Goal: Task Accomplishment & Management: Complete application form

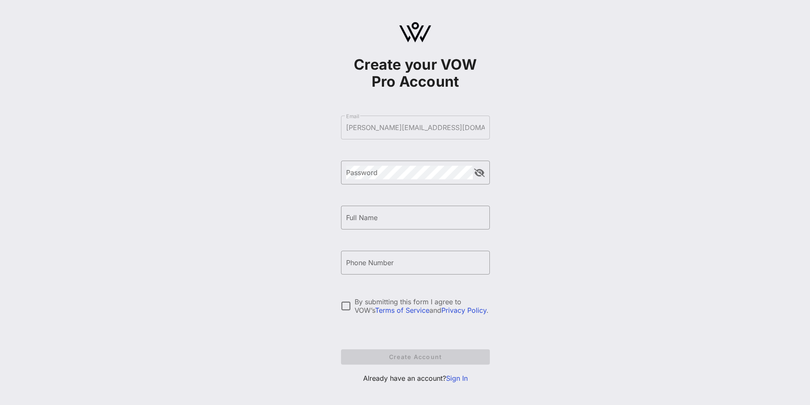
click at [636, 139] on div "Create your VOW Pro Account ​ Email erin@epengineering.com ​ Password ​ Full Na…" at bounding box center [415, 206] width 790 height 413
click at [675, 143] on div "Create your VOW Pro Account ​ Email erin@epengineering.com ​ Password ​ Full Na…" at bounding box center [415, 206] width 790 height 413
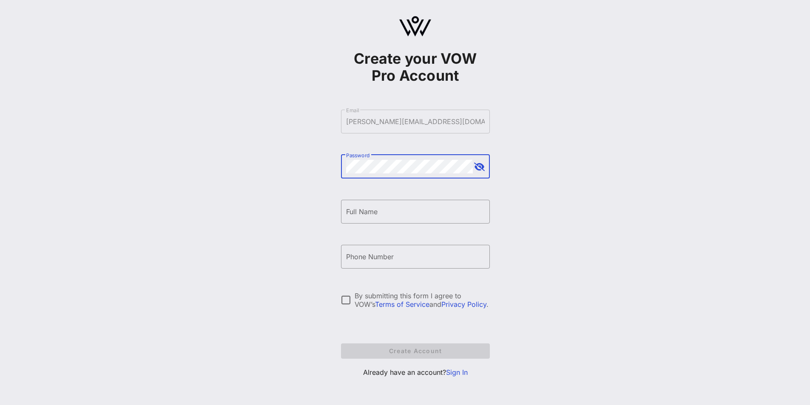
scroll to position [7, 0]
click at [474, 166] on button "append icon" at bounding box center [479, 166] width 11 height 9
click at [668, 175] on div "Create your VOW Pro Account ​ Email erin@epengineering.com ​ Password ​ Full Na…" at bounding box center [415, 199] width 790 height 413
click at [389, 208] on input "Full Name" at bounding box center [415, 211] width 139 height 14
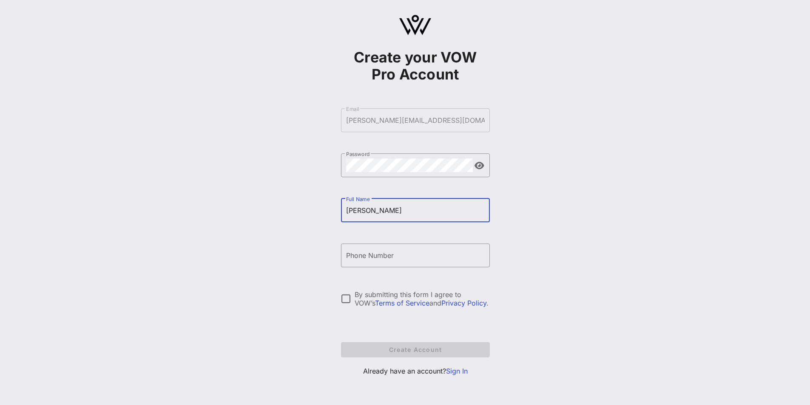
type input "Erin Martinez"
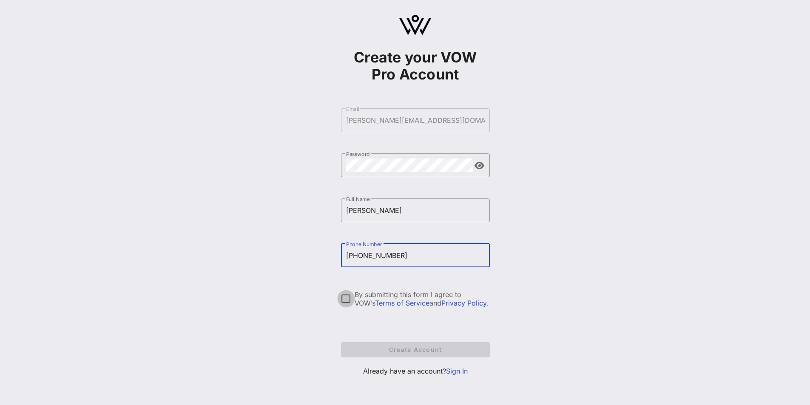
type input "+16466819704"
click at [343, 299] on div at bounding box center [346, 299] width 14 height 14
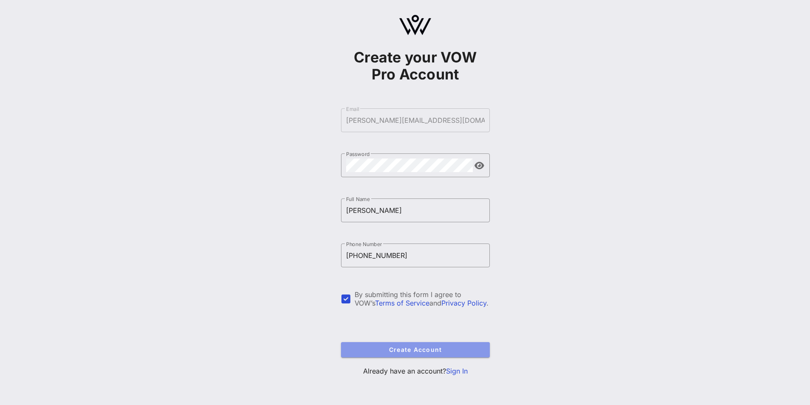
click at [427, 350] on span "Create Account" at bounding box center [415, 349] width 135 height 7
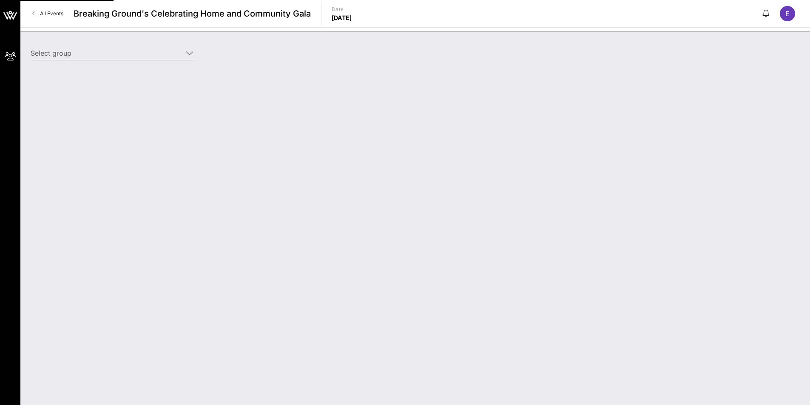
type input "EP Engineering (Friend) [Erin Martinez, erin@epengineering.com]"
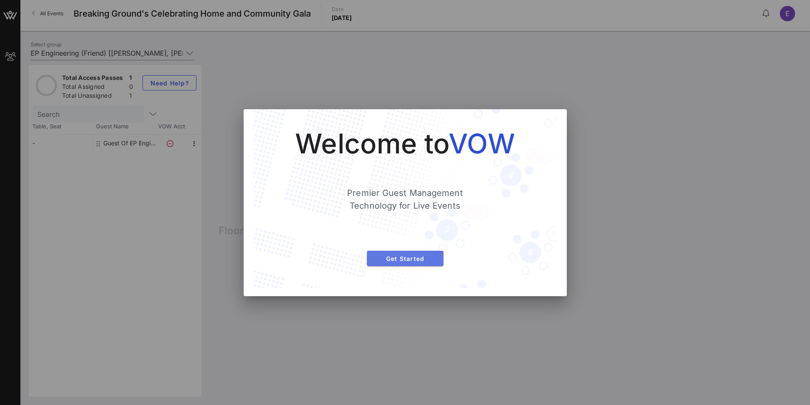
click at [410, 256] on span "Get Started" at bounding box center [405, 258] width 63 height 7
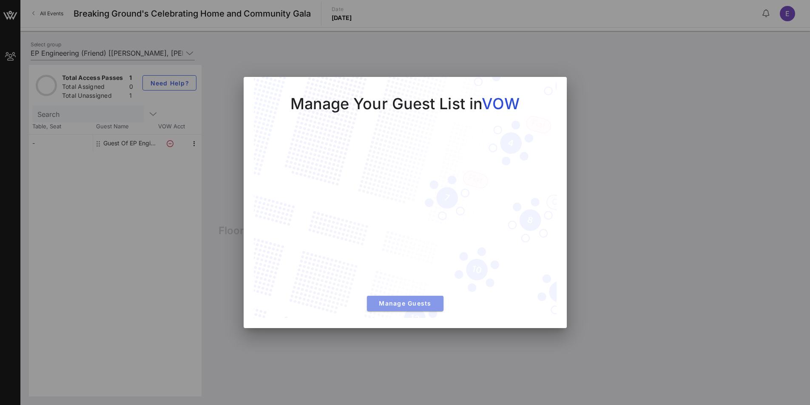
click at [407, 305] on span "Manage Guests" at bounding box center [405, 303] width 63 height 7
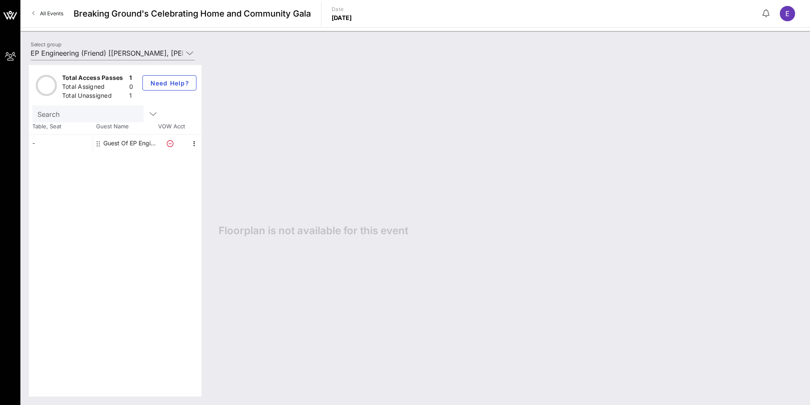
click at [119, 147] on div "Guest Of EP Engineering" at bounding box center [130, 143] width 54 height 17
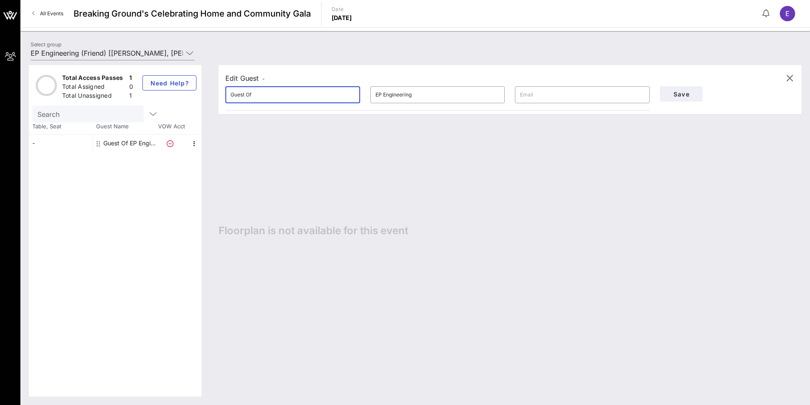
click at [295, 91] on input "Guest Of" at bounding box center [293, 95] width 125 height 14
click at [558, 99] on input "text" at bounding box center [582, 95] width 125 height 14
click at [292, 97] on input "Guest Of" at bounding box center [293, 95] width 125 height 14
click at [263, 94] on input "Guest Of" at bounding box center [293, 95] width 125 height 14
click at [260, 72] on div "Edit Guest -" at bounding box center [510, 78] width 570 height 13
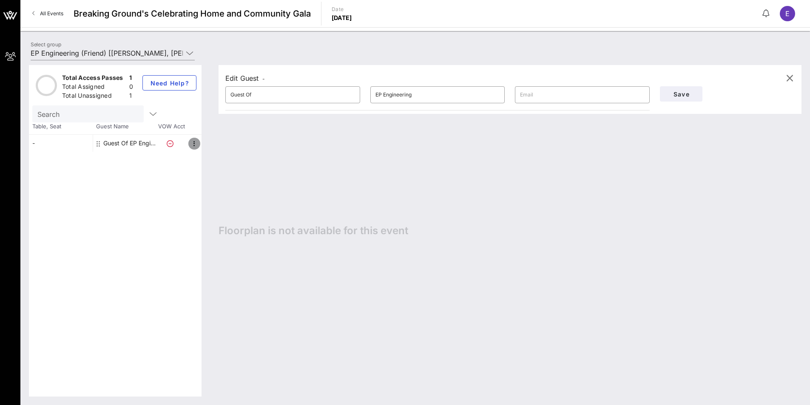
click at [194, 142] on icon "button" at bounding box center [194, 144] width 10 height 10
click at [429, 162] on div "Edit Guest - ​ Guest Of ​ EP Engineering ​ Save Floorplan is not available for …" at bounding box center [506, 231] width 592 height 332
click at [192, 142] on icon "button" at bounding box center [194, 144] width 10 height 10
click at [220, 148] on div "Edit" at bounding box center [215, 146] width 17 height 7
click at [281, 95] on input "Guest Of" at bounding box center [293, 95] width 125 height 14
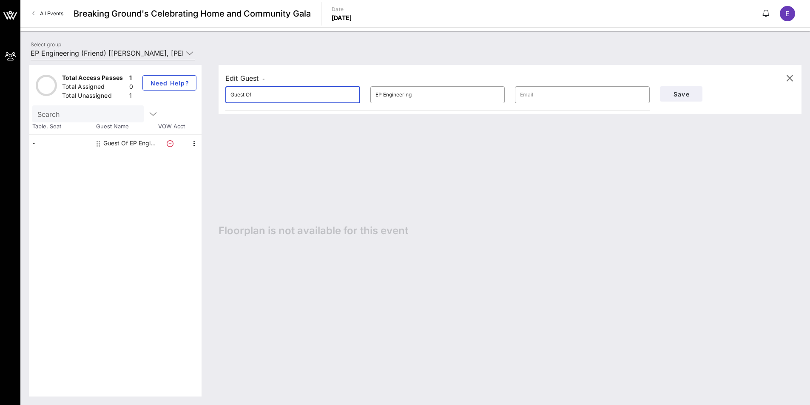
drag, startPoint x: 281, startPoint y: 95, endPoint x: 202, endPoint y: 95, distance: 79.5
click at [202, 95] on div "Total Access Passes 1 Total Assigned 0 Total Unassigned 1 Need Help? Search Tab…" at bounding box center [415, 231] width 773 height 332
type input "Joe Vieitez"
type input "joe@epengineering.com"
click at [577, 212] on div "Edit Guest - ​ Joe Vieitez ​ EP Engineering ​ joe@epengineering.com Save Floorp…" at bounding box center [506, 231] width 592 height 332
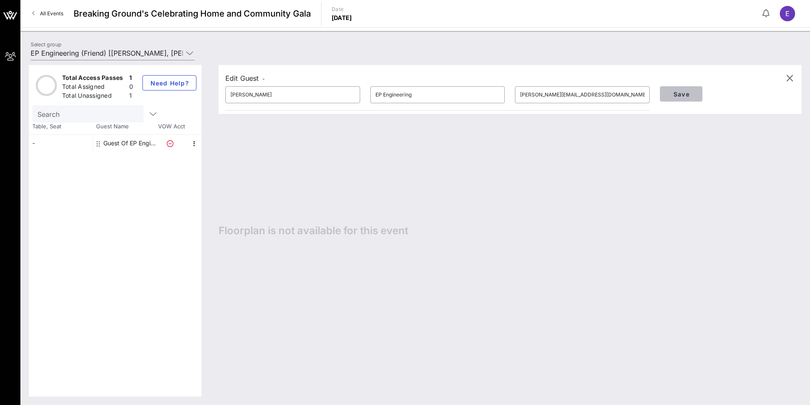
click at [683, 97] on span "Save" at bounding box center [681, 94] width 29 height 7
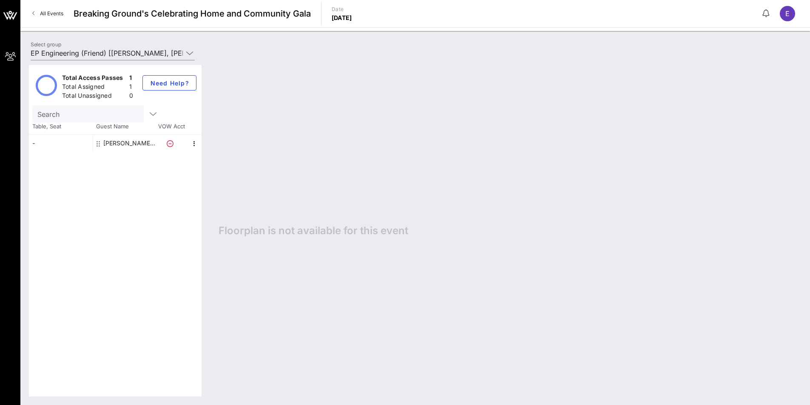
click at [51, 143] on div "-" at bounding box center [61, 143] width 64 height 17
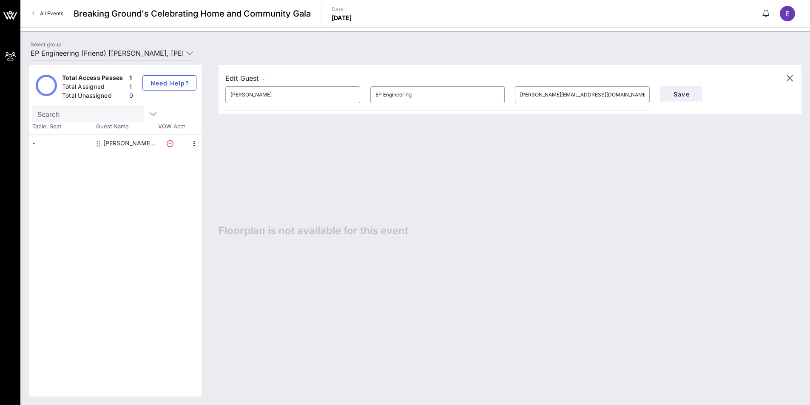
click at [527, 174] on div "Edit Guest - ​ Joe Vieitez ​ EP Engineering ​ joe@epengineering.com Save Floorp…" at bounding box center [506, 231] width 592 height 332
click at [788, 13] on span "E" at bounding box center [788, 13] width 4 height 9
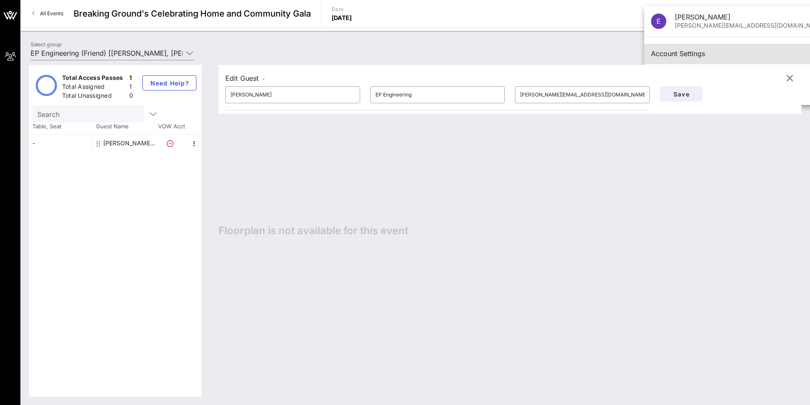
click at [683, 51] on div "Account Settings" at bounding box center [738, 54] width 175 height 8
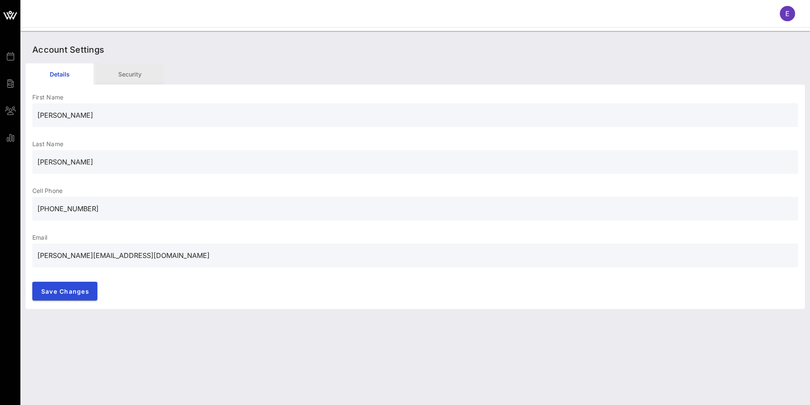
click at [122, 73] on div "Security" at bounding box center [130, 73] width 68 height 21
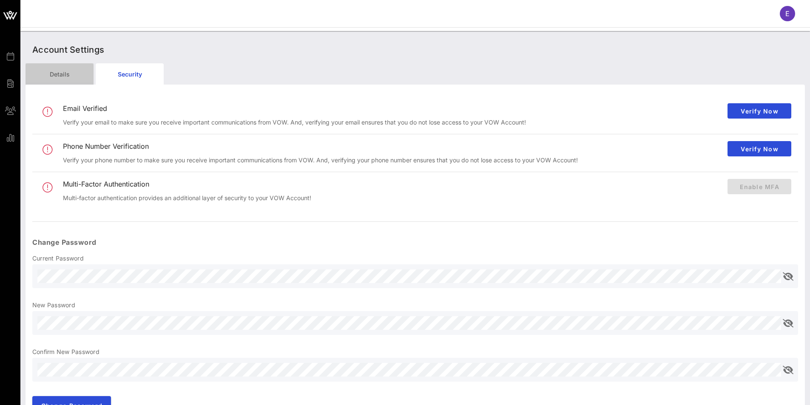
click at [64, 68] on div "Details" at bounding box center [60, 73] width 68 height 21
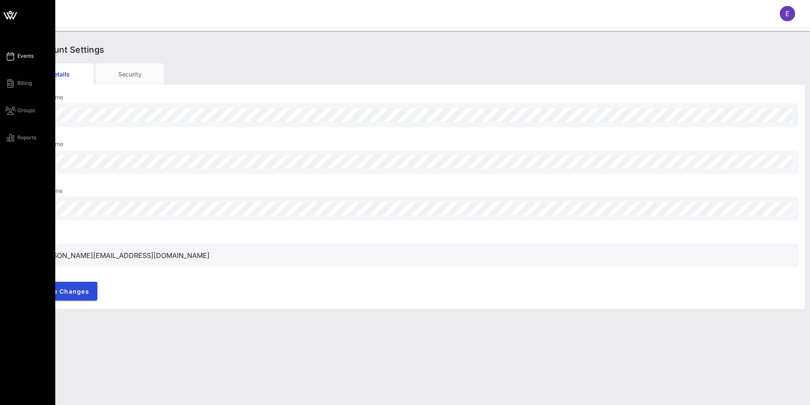
click at [13, 57] on icon at bounding box center [10, 56] width 11 height 1
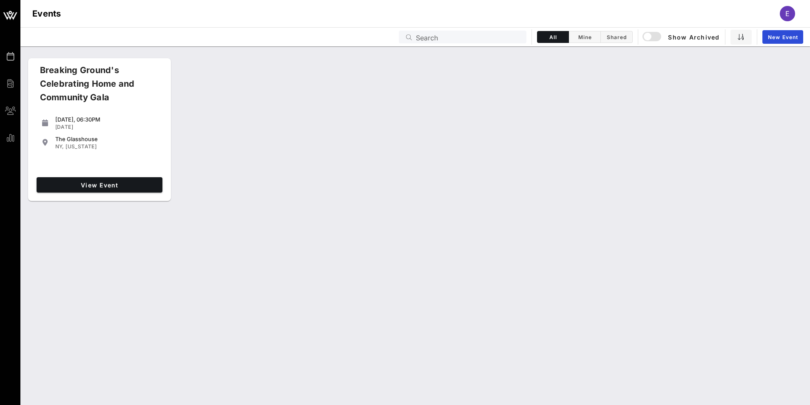
click at [715, 208] on div "Breaking Ground's Celebrating Home and Community Gala Thursday, 06:30PM Oct 30,…" at bounding box center [415, 225] width 790 height 359
click at [85, 180] on link "View Event" at bounding box center [100, 184] width 126 height 15
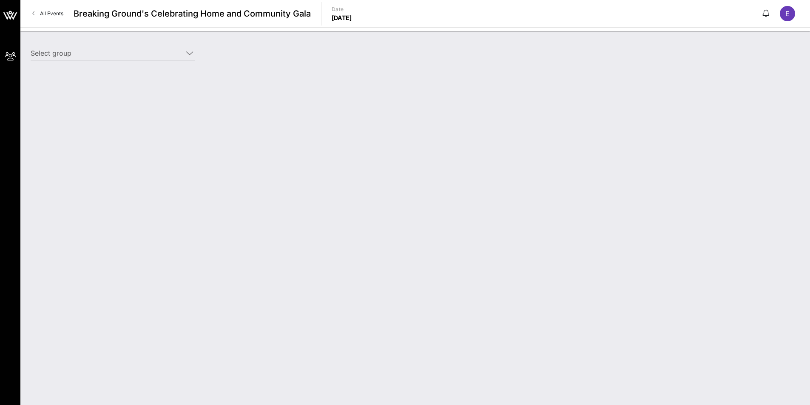
type input "EP Engineering (Friend) [Erin Martinez, erin@epengineering.com]"
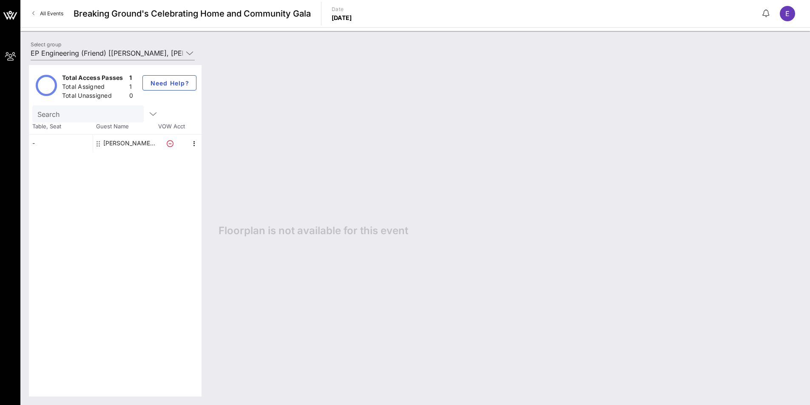
click at [116, 141] on div "Joe Vieitez EP Engineering" at bounding box center [130, 143] width 54 height 17
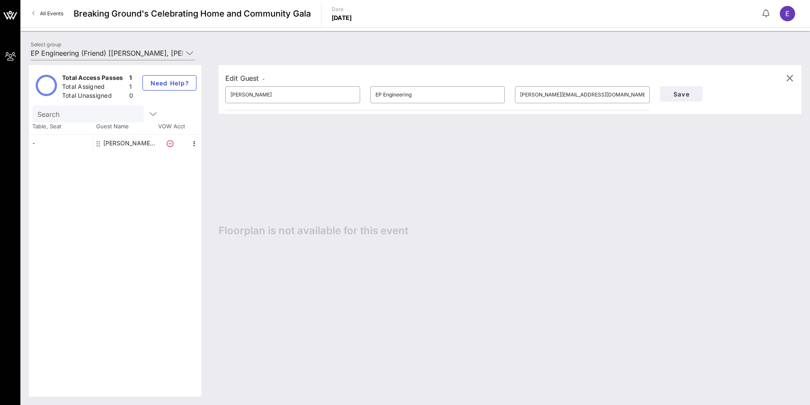
click at [804, 176] on div "Total Access Passes 1 Total Assigned 1 Total Unassigned 0 Need Help? Search Tab…" at bounding box center [415, 231] width 790 height 349
click at [791, 12] on div "E" at bounding box center [787, 13] width 15 height 15
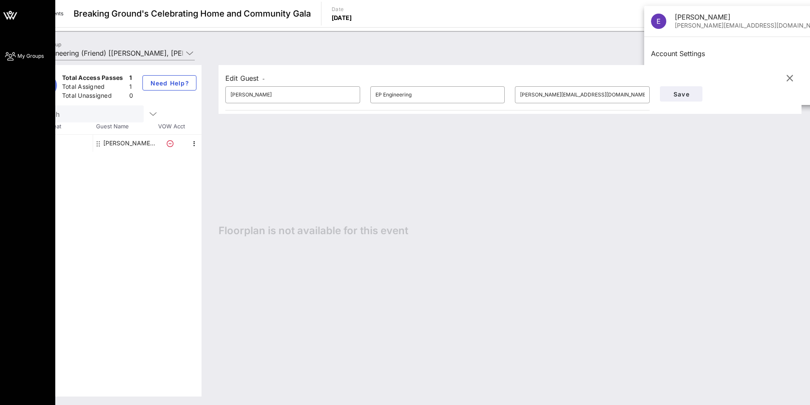
click at [9, 18] on icon at bounding box center [10, 15] width 8 height 7
